Goal: Navigation & Orientation: Understand site structure

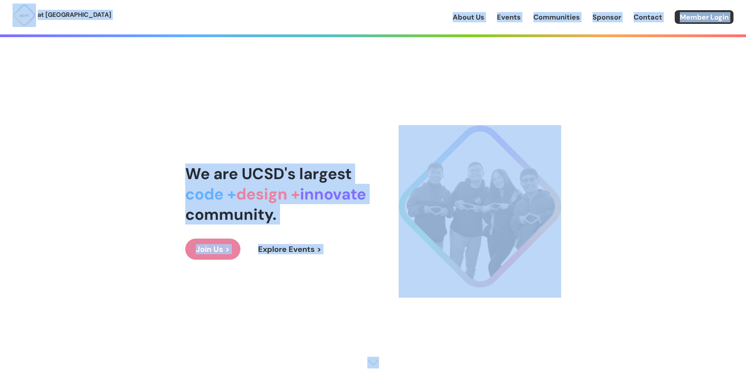
click at [382, 83] on div "We are UCSD's largest code + design + innovate community. Join Us > Explore Eve…" at bounding box center [373, 211] width 376 height 357
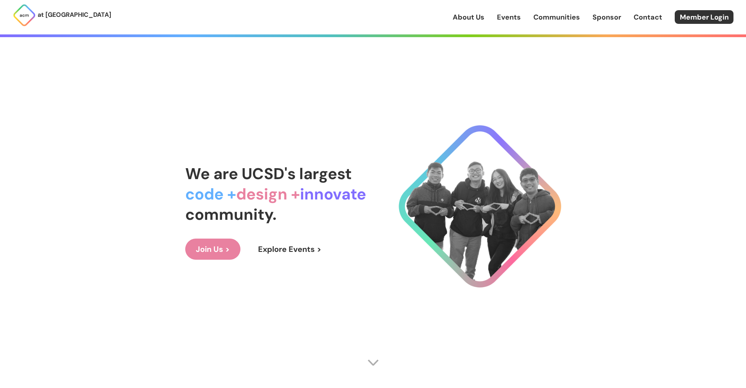
click at [511, 19] on link "Events" at bounding box center [509, 17] width 24 height 10
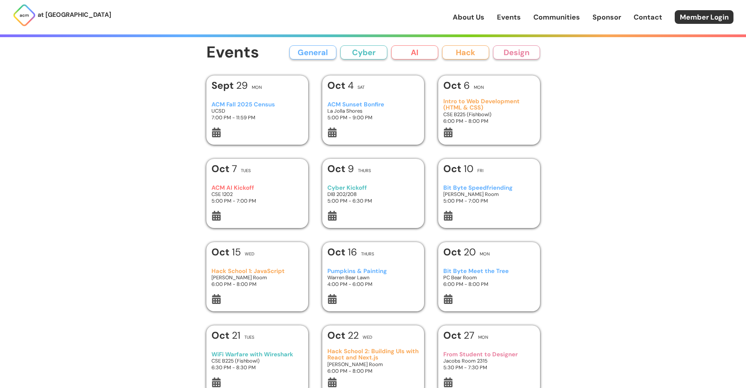
click at [469, 19] on link "About Us" at bounding box center [468, 17] width 32 height 10
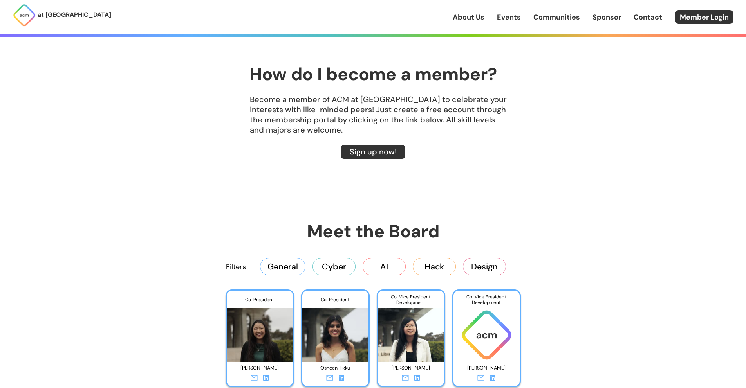
scroll to position [1265, 0]
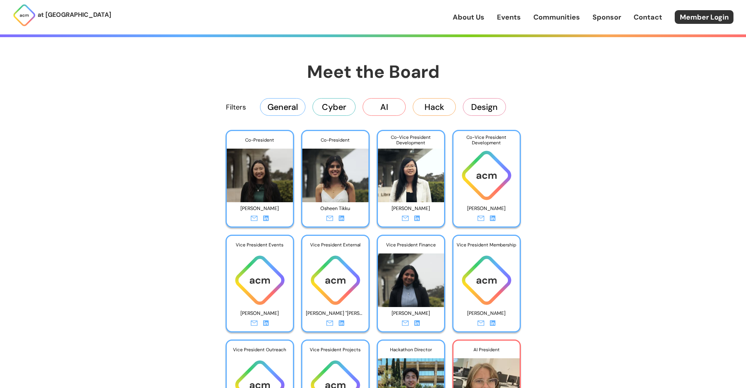
click at [266, 220] on icon at bounding box center [265, 218] width 5 height 5
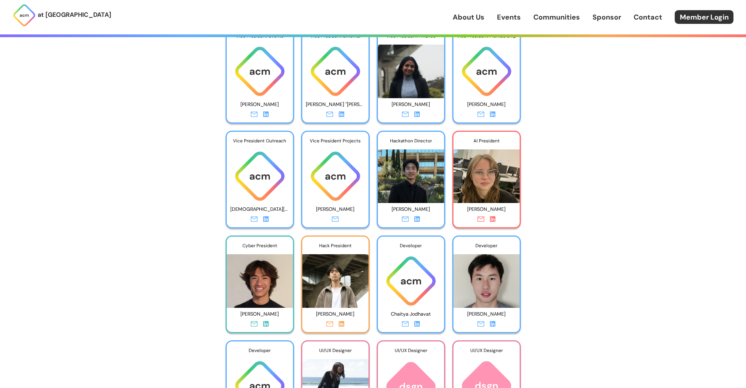
scroll to position [1515, 0]
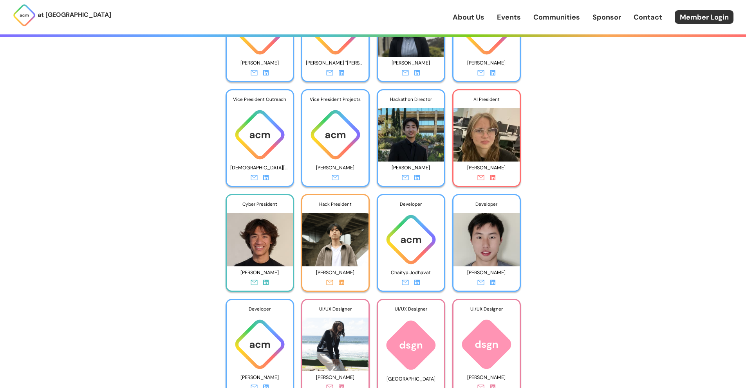
click at [417, 182] on link at bounding box center [416, 179] width 5 height 10
click at [341, 282] on icon at bounding box center [341, 282] width 5 height 5
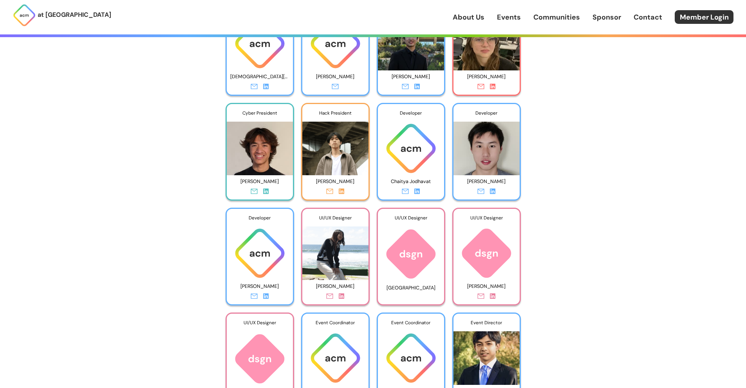
scroll to position [1609, 0]
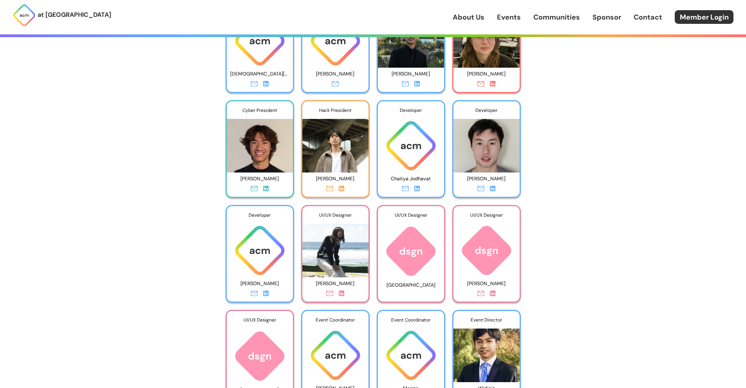
click at [342, 293] on icon at bounding box center [341, 293] width 5 height 5
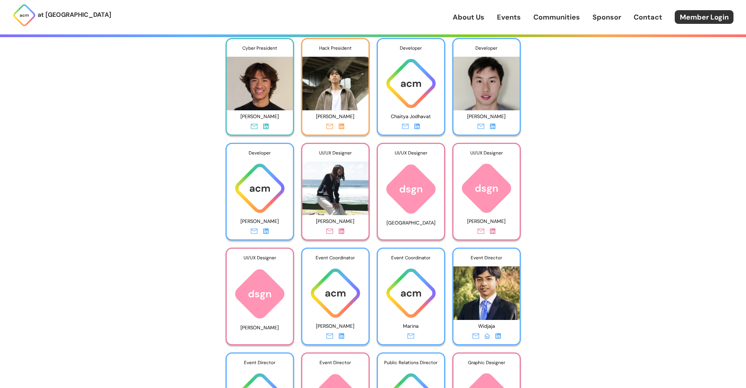
scroll to position [1672, 0]
click at [491, 232] on icon at bounding box center [492, 230] width 5 height 5
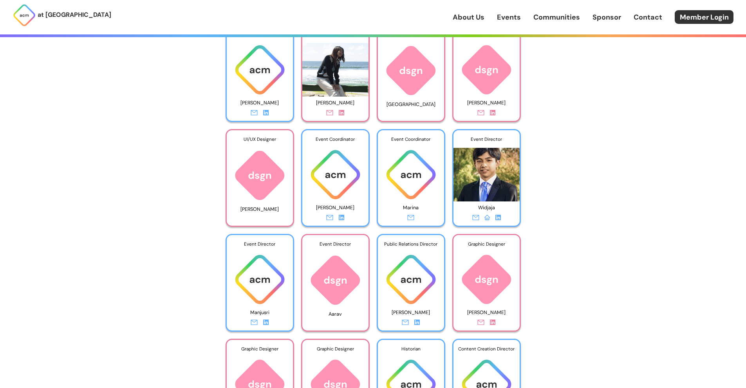
scroll to position [1797, 0]
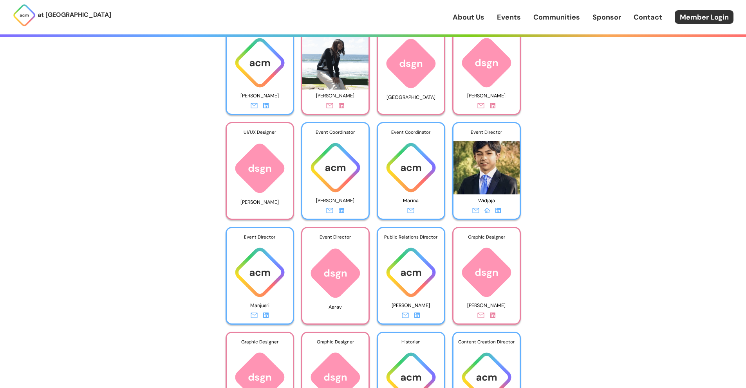
click at [497, 211] on icon at bounding box center [497, 210] width 5 height 5
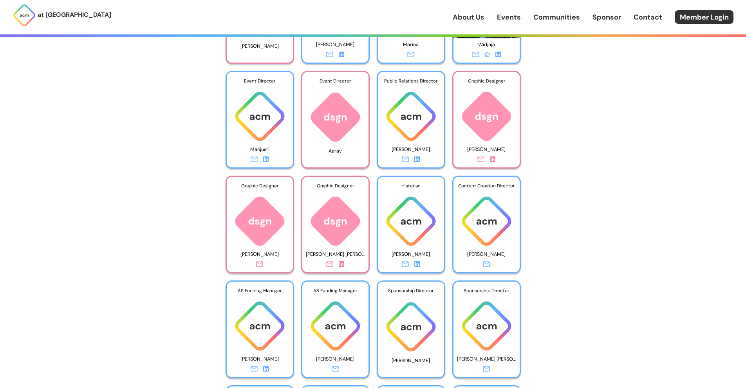
scroll to position [1954, 0]
click at [420, 157] on div at bounding box center [411, 160] width 66 height 10
click at [419, 158] on icon at bounding box center [416, 158] width 5 height 5
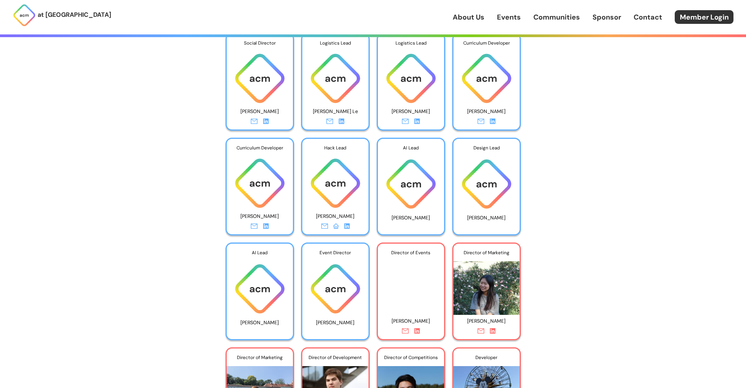
scroll to position [2605, 0]
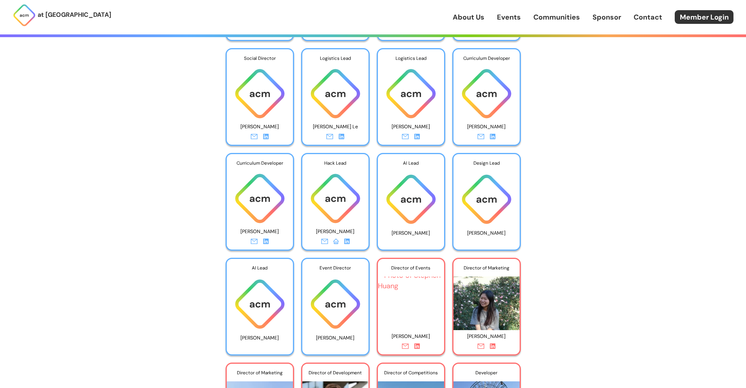
click at [493, 346] on icon at bounding box center [492, 346] width 5 height 5
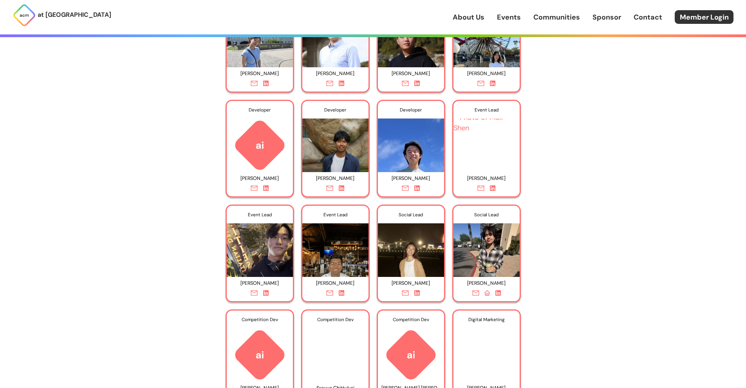
scroll to position [2866, 0]
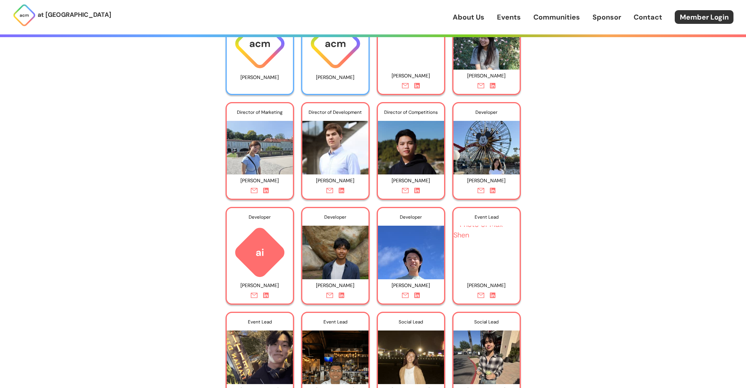
click at [495, 190] on icon at bounding box center [492, 190] width 5 height 5
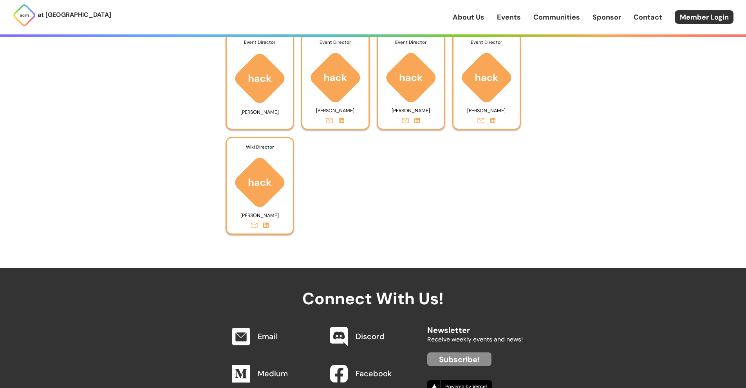
scroll to position [2939, 0]
